Goal: Transaction & Acquisition: Subscribe to service/newsletter

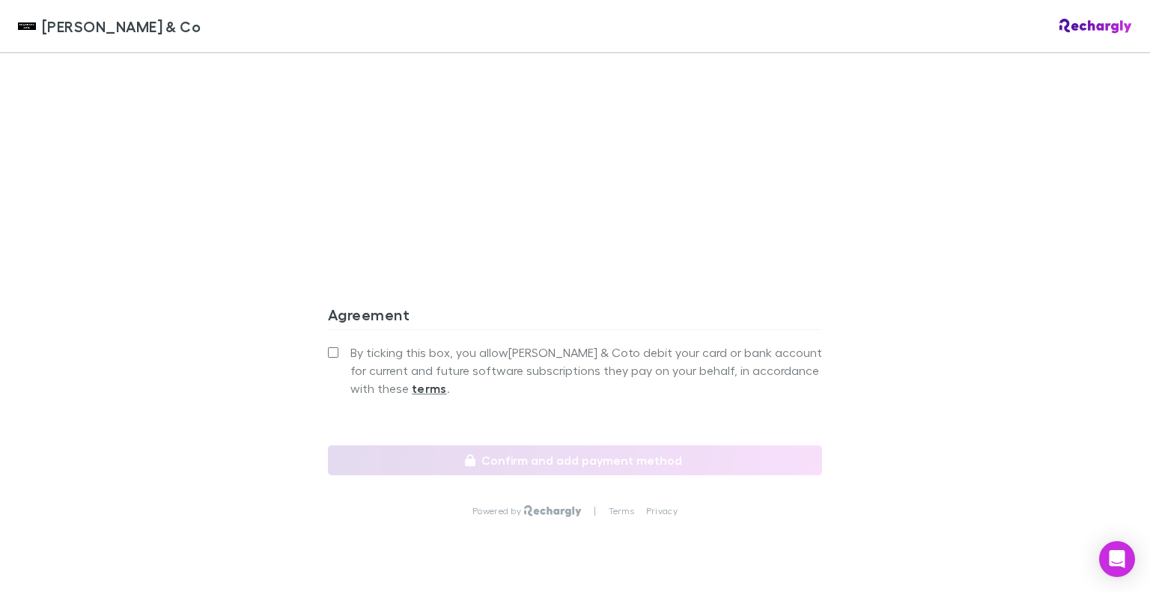
scroll to position [1340, 0]
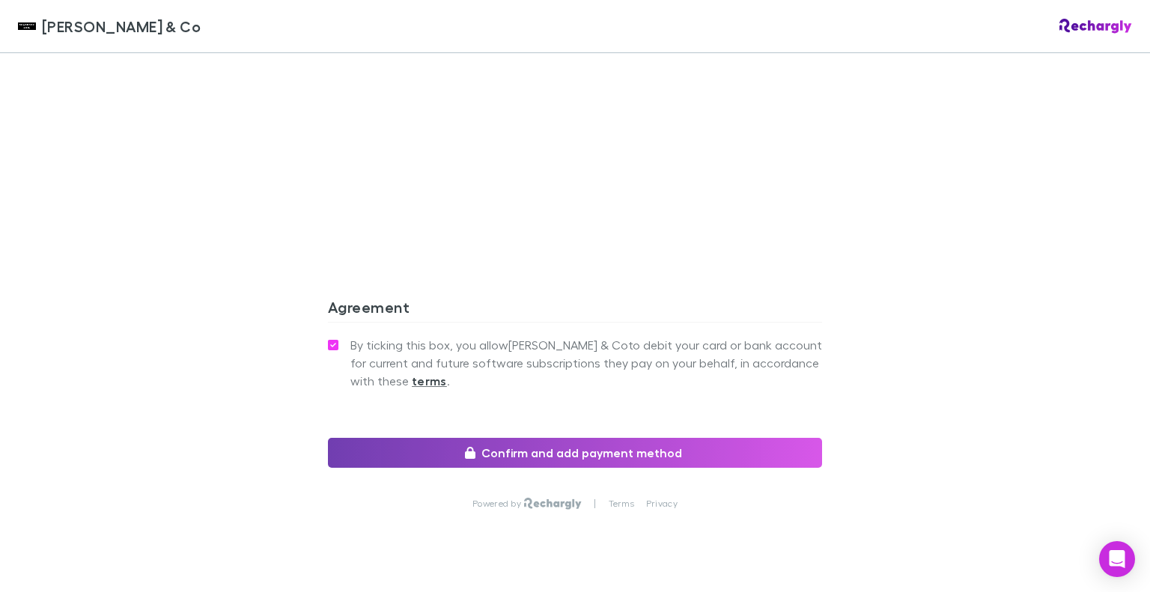
click at [529, 438] on button "Confirm and add payment method" at bounding box center [575, 453] width 494 height 30
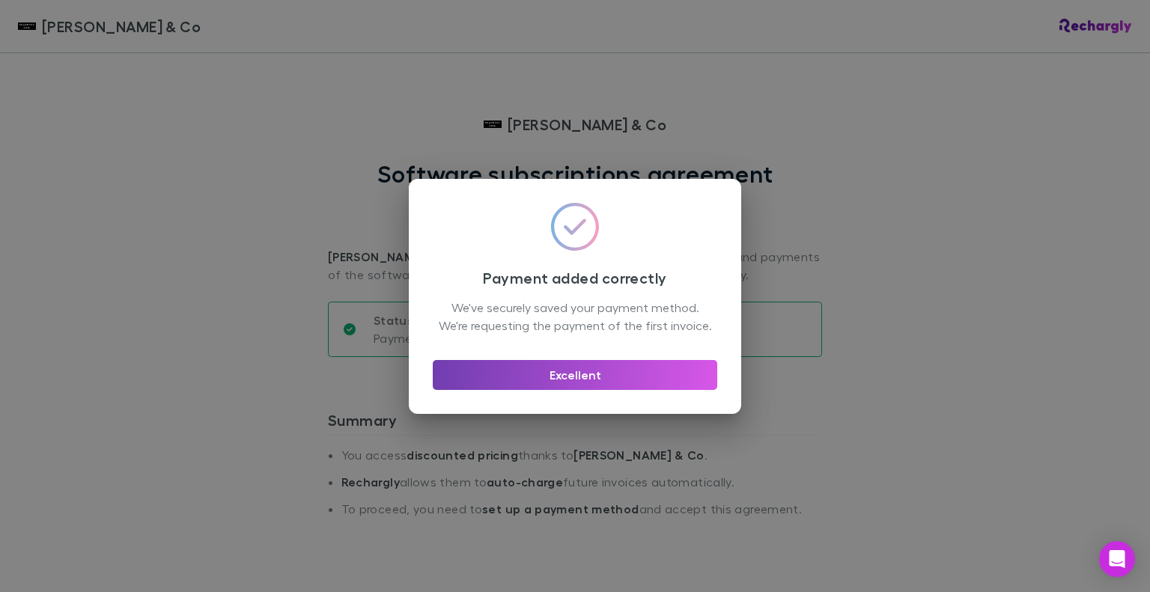
click at [617, 385] on button "Excellent" at bounding box center [575, 375] width 284 height 30
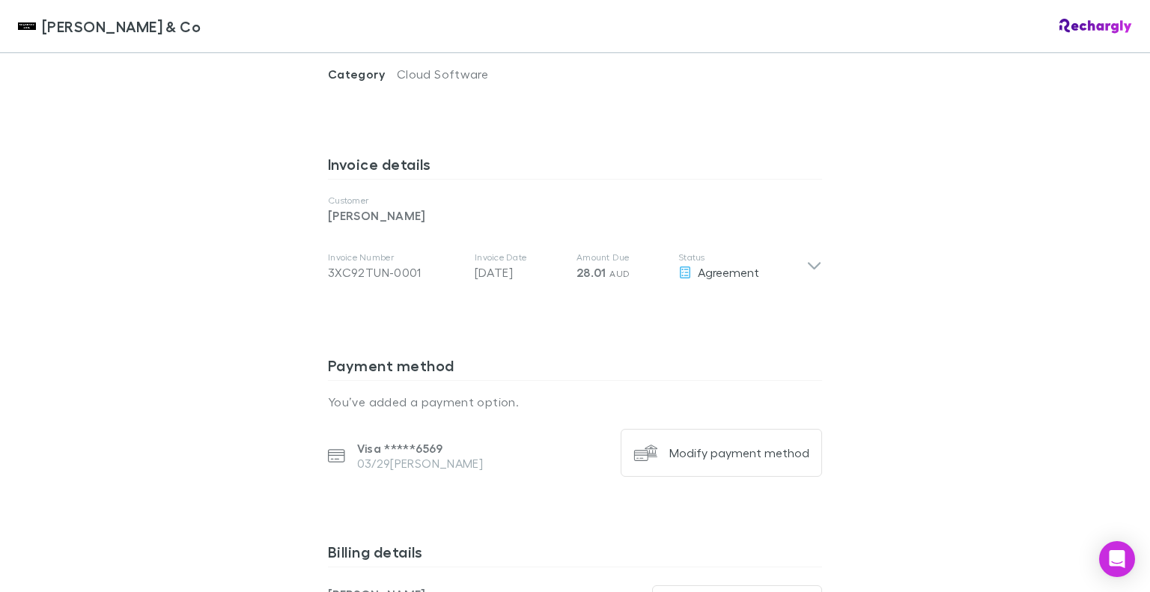
scroll to position [585, 0]
